Goal: Browse casually

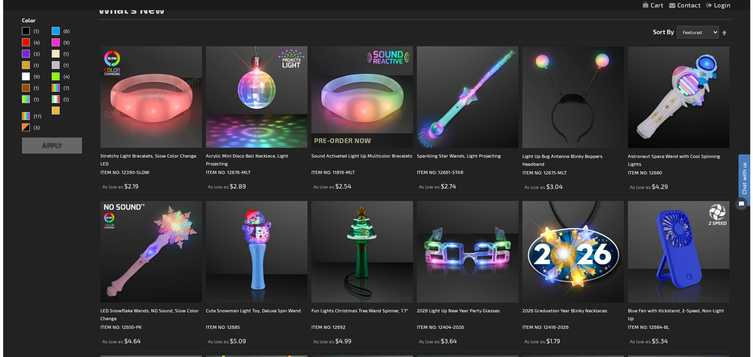
scroll to position [157, 0]
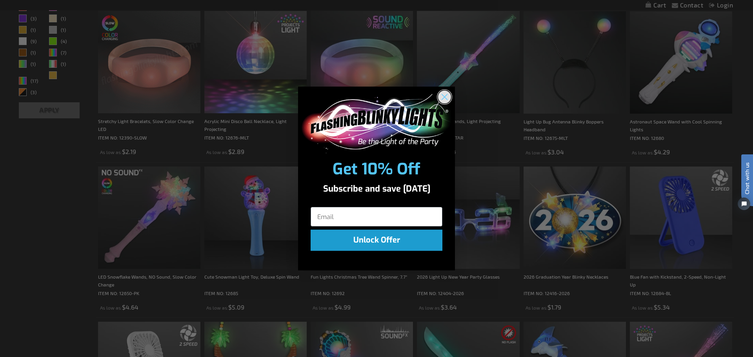
click at [445, 96] on circle "Close dialog" at bounding box center [444, 97] width 13 height 13
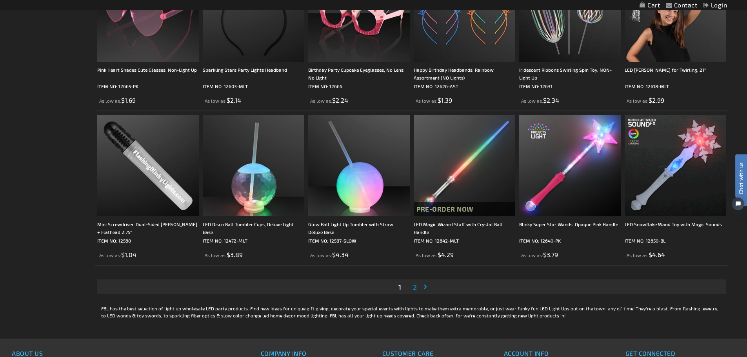
scroll to position [1451, 0]
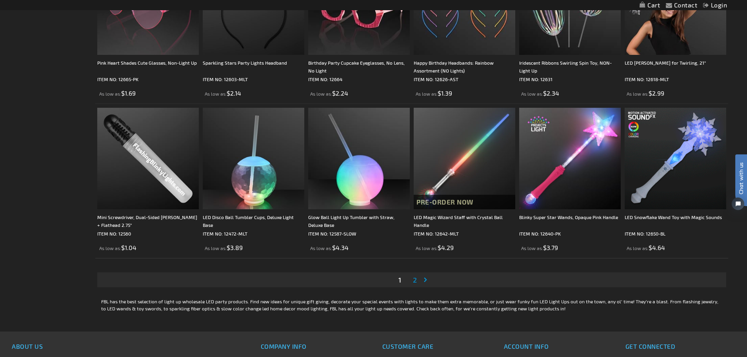
click at [417, 280] on link "Page 2" at bounding box center [414, 280] width 7 height 12
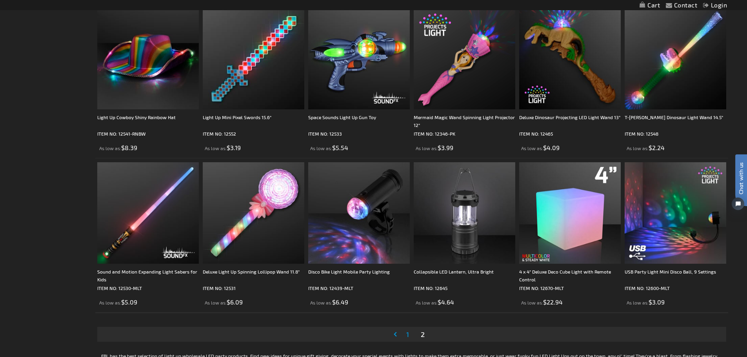
scroll to position [1411, 0]
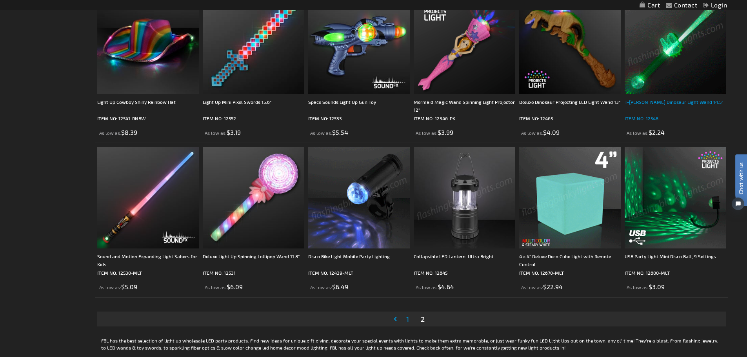
click at [648, 99] on div "T-[PERSON_NAME] Dinosaur Light Wand 14.5"" at bounding box center [676, 106] width 102 height 16
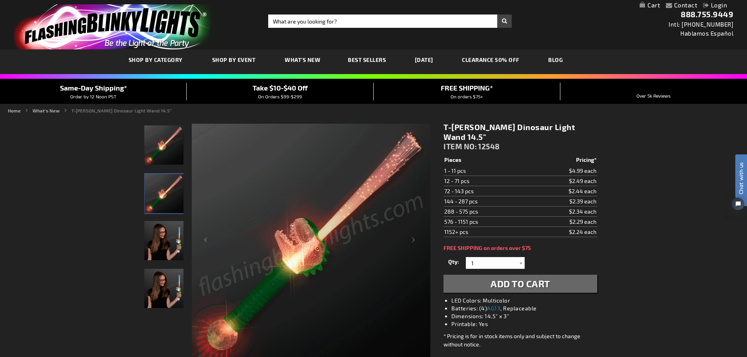
click at [170, 231] on img "Girl displaying T-Rex Dinosaur Light Wand" at bounding box center [163, 240] width 39 height 39
